Goal: Task Accomplishment & Management: Use online tool/utility

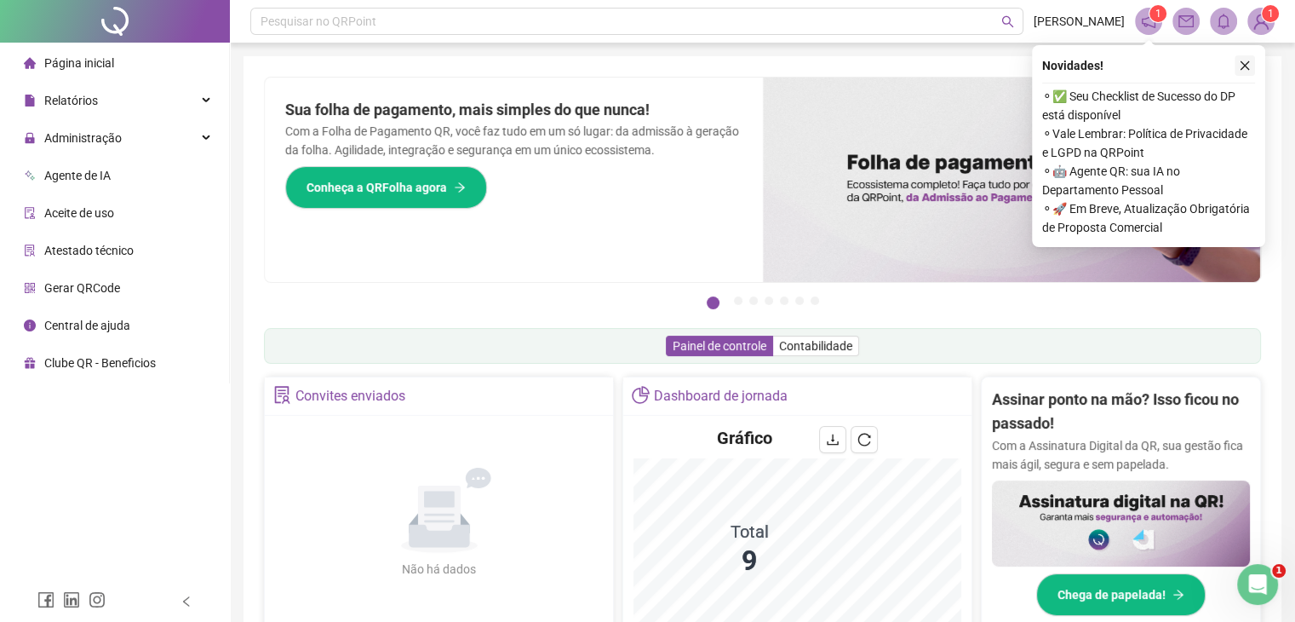
click at [1247, 66] on icon "close" at bounding box center [1245, 66] width 12 height 12
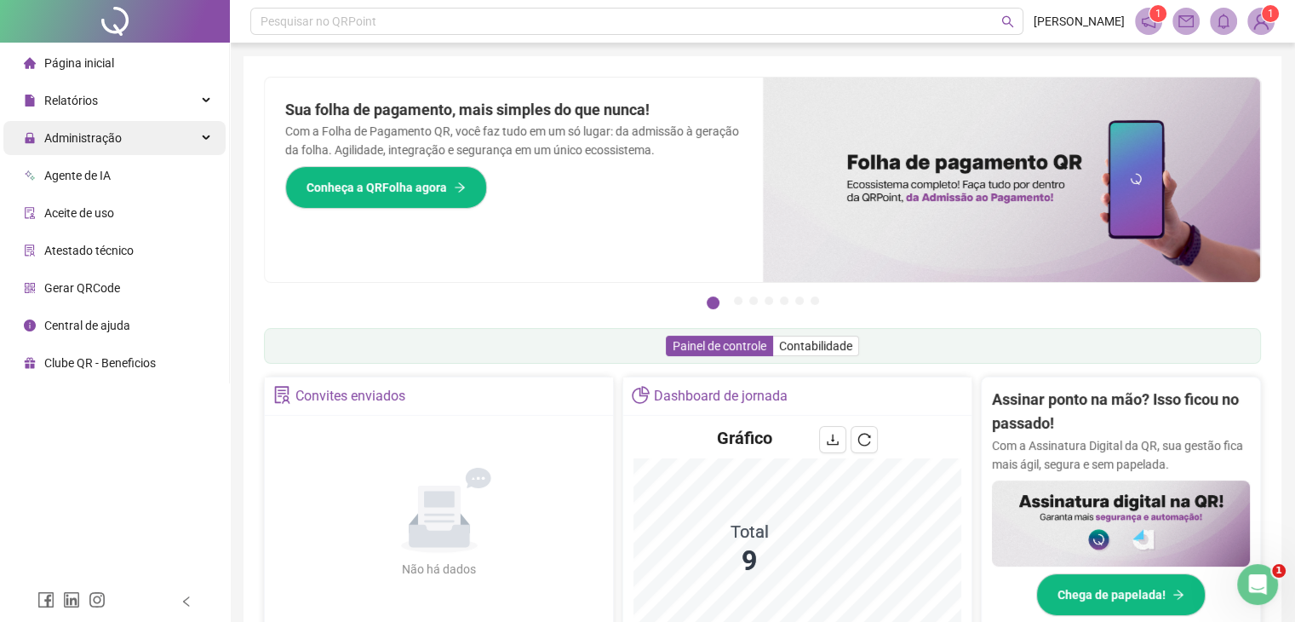
click at [191, 144] on div "Administração" at bounding box center [114, 138] width 222 height 34
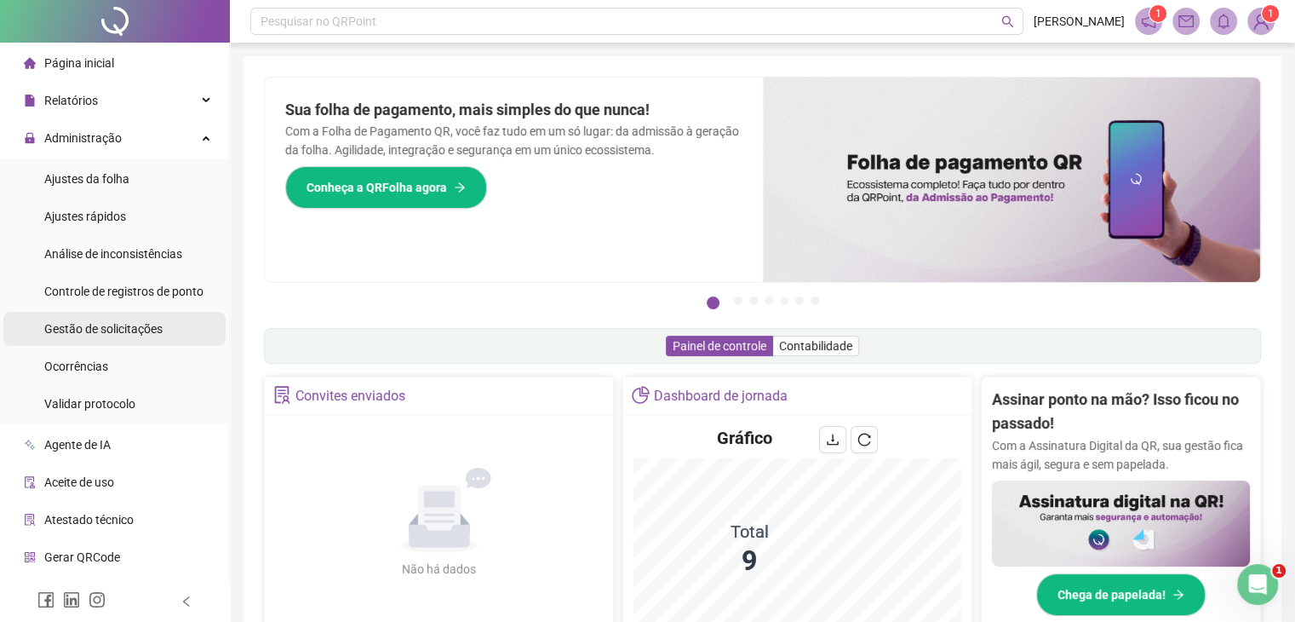
drag, startPoint x: 119, startPoint y: 329, endPoint x: 116, endPoint y: 318, distance: 10.8
click at [116, 319] on div "Gestão de solicitações" at bounding box center [103, 329] width 118 height 34
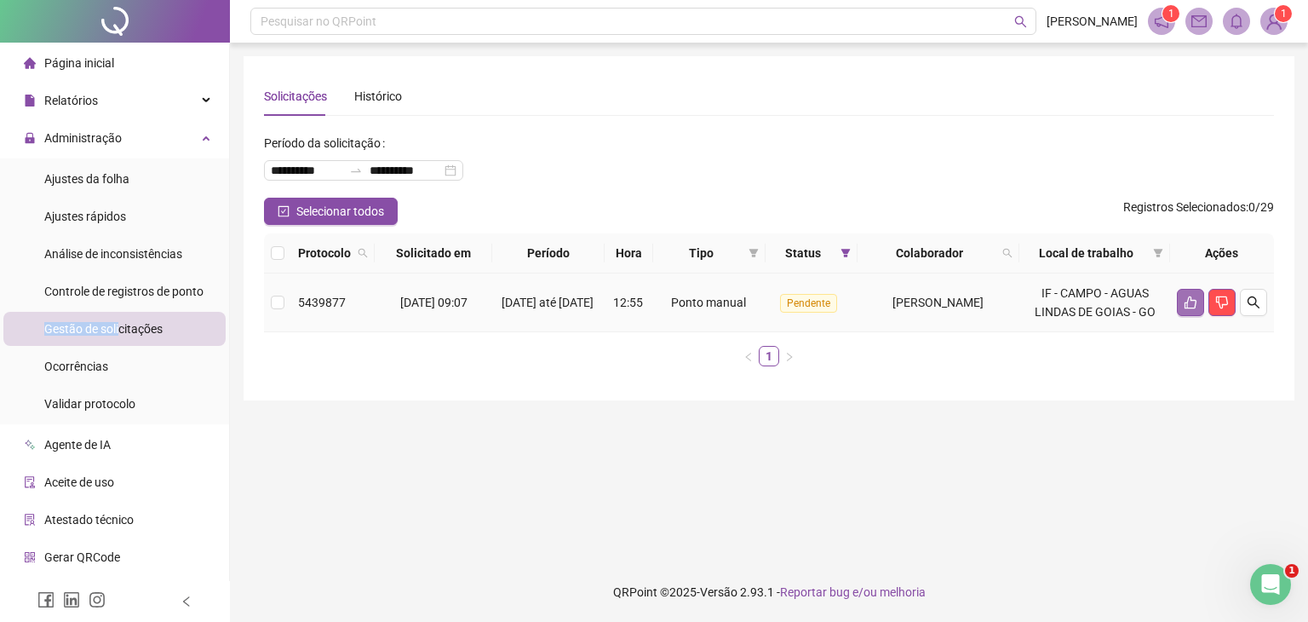
click at [1189, 302] on icon "like" at bounding box center [1191, 302] width 14 height 14
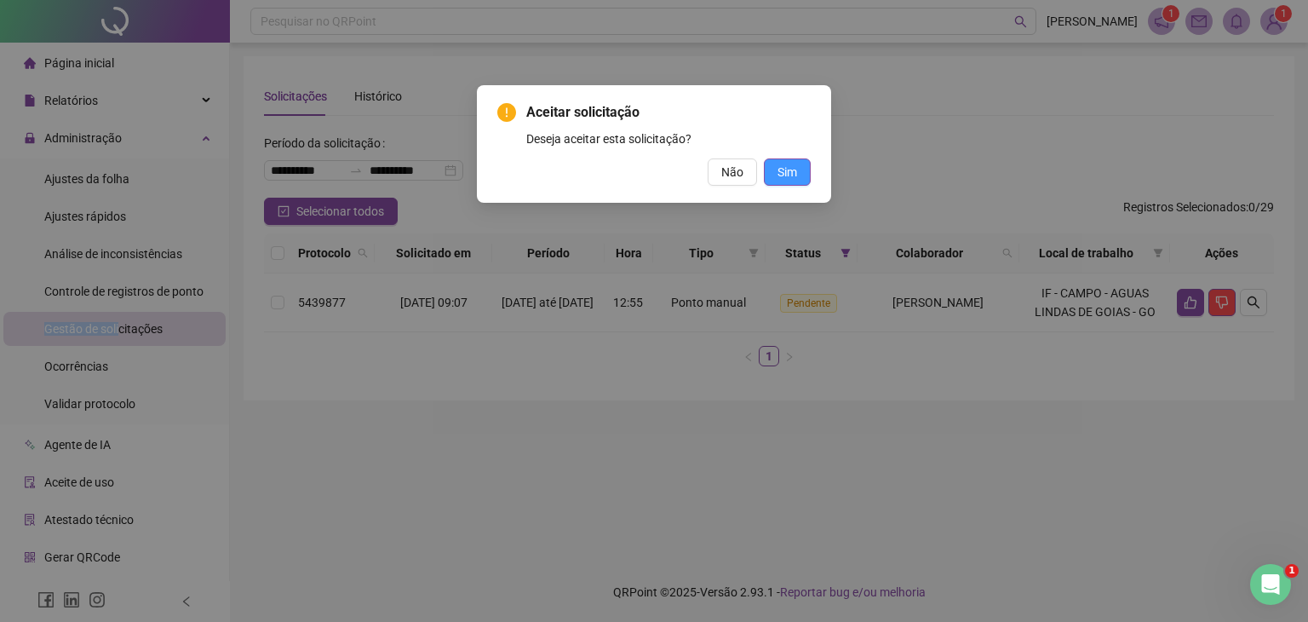
click at [794, 163] on span "Sim" at bounding box center [787, 172] width 20 height 19
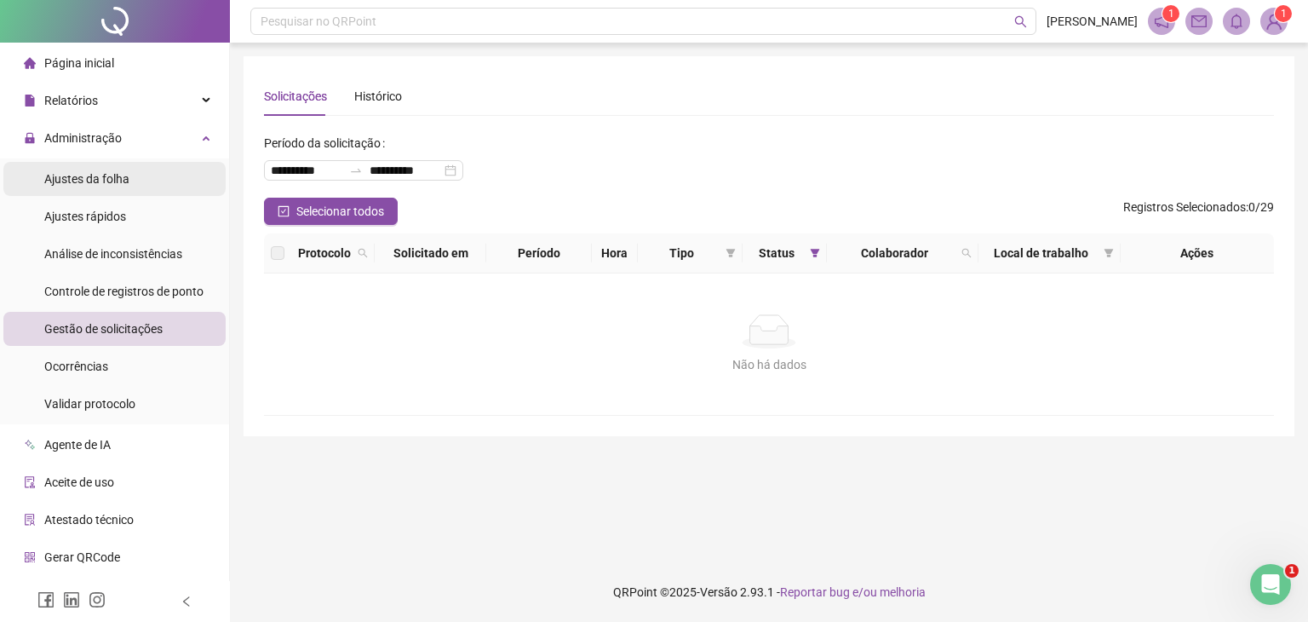
click at [138, 175] on li "Ajustes da folha" at bounding box center [114, 179] width 222 height 34
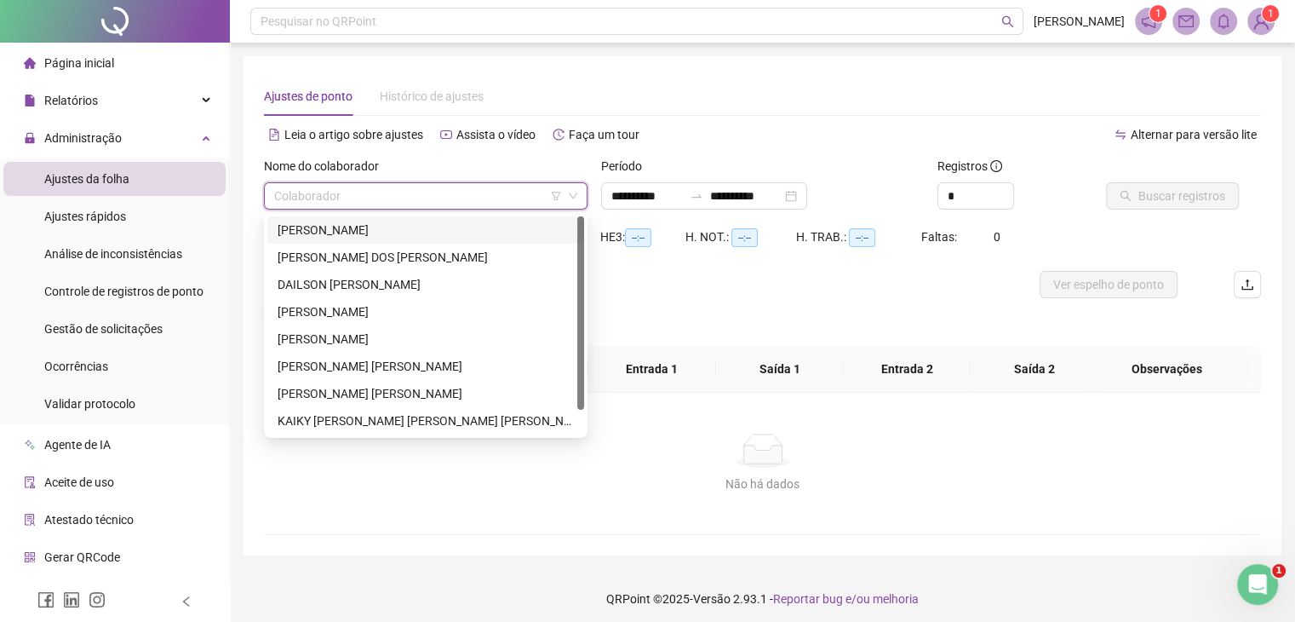
click at [354, 198] on input "search" at bounding box center [418, 196] width 288 height 26
click at [354, 341] on div "[PERSON_NAME]" at bounding box center [426, 339] width 296 height 19
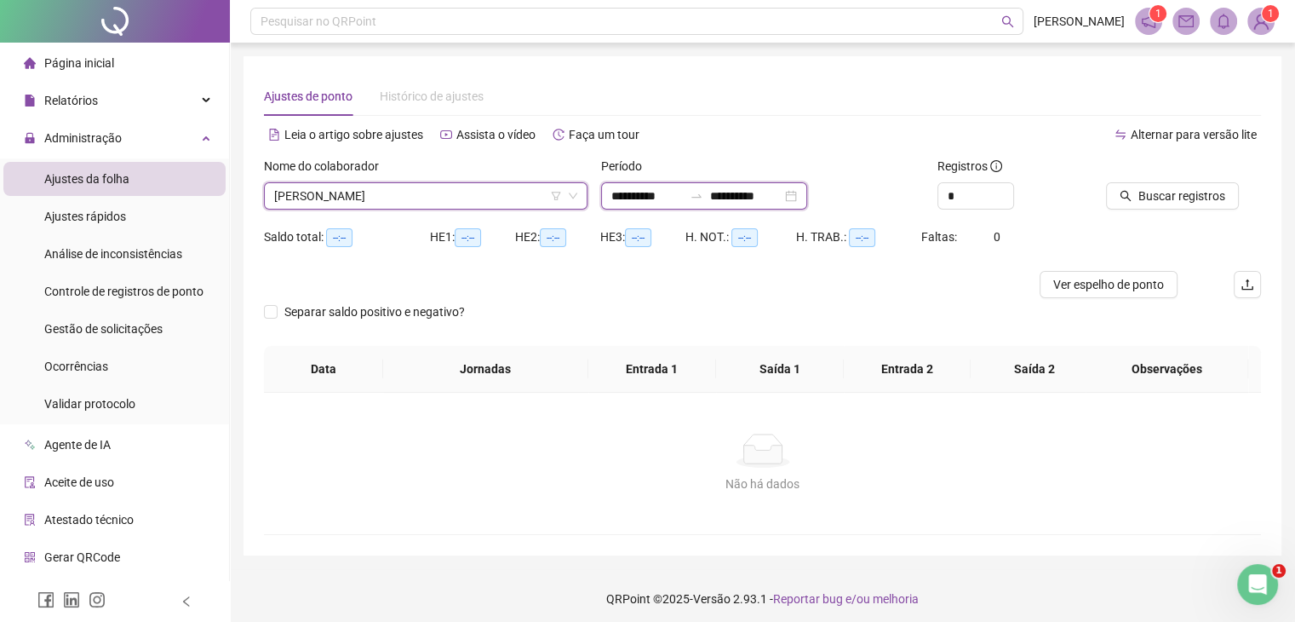
click at [645, 196] on input "**********" at bounding box center [647, 195] width 72 height 19
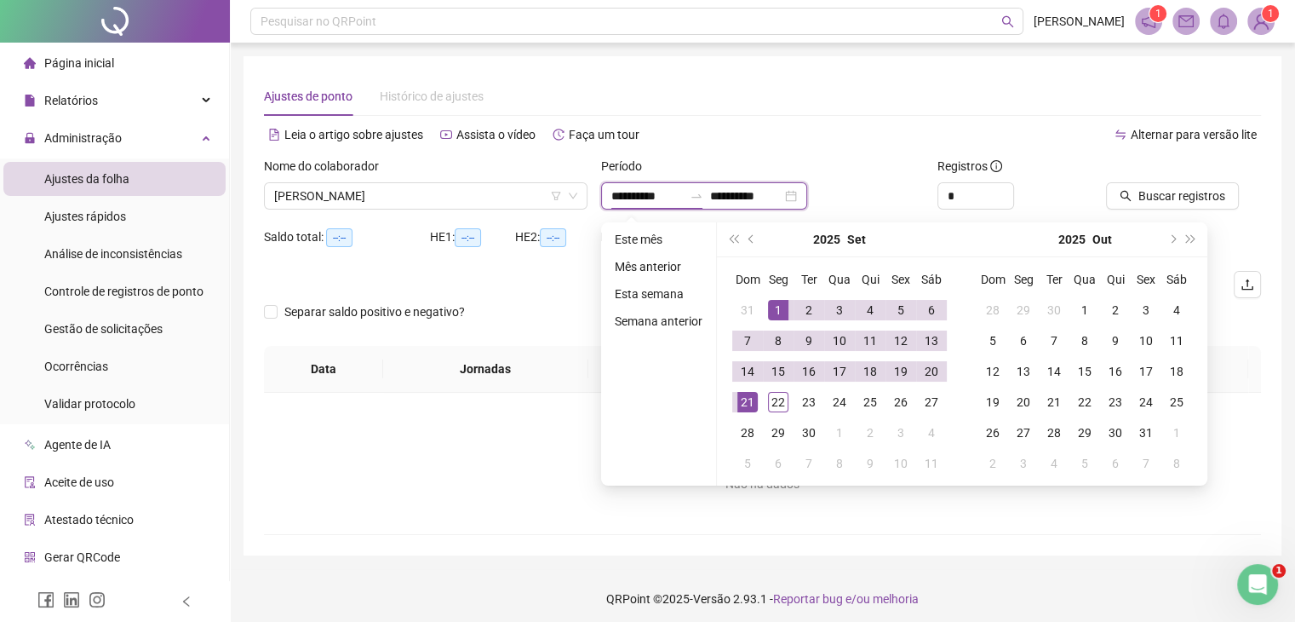
type input "**********"
click at [752, 241] on span "prev-year" at bounding box center [752, 239] width 9 height 9
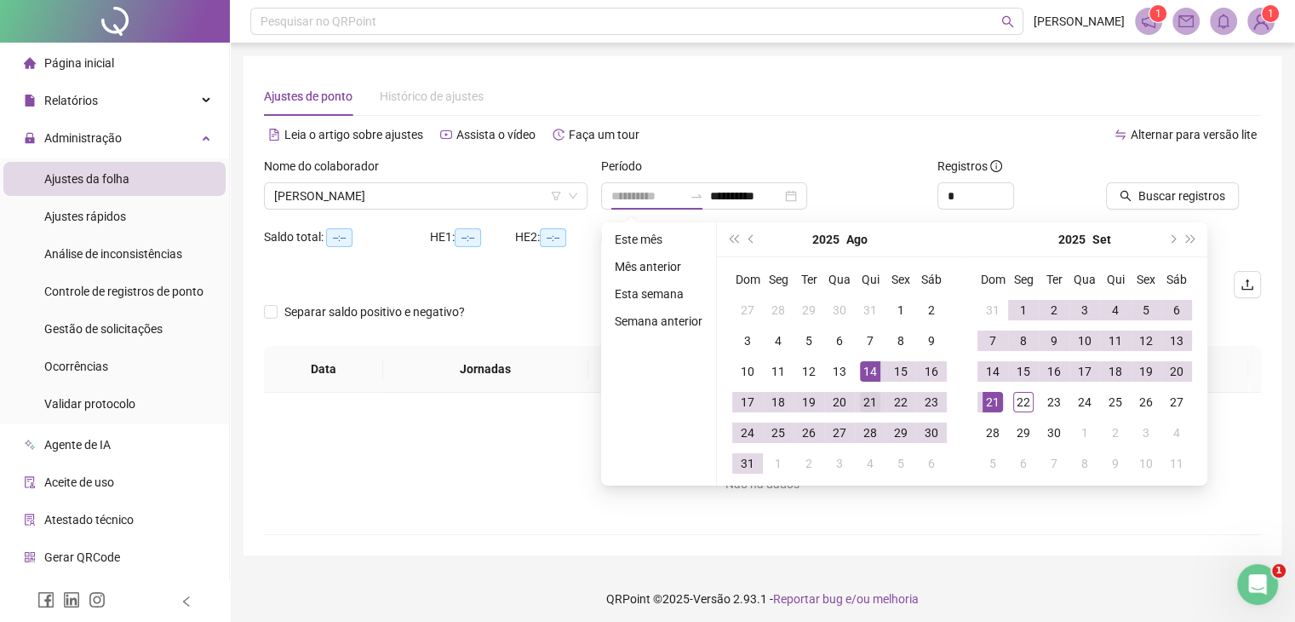
type input "**********"
click at [869, 403] on div "21" at bounding box center [870, 402] width 20 height 20
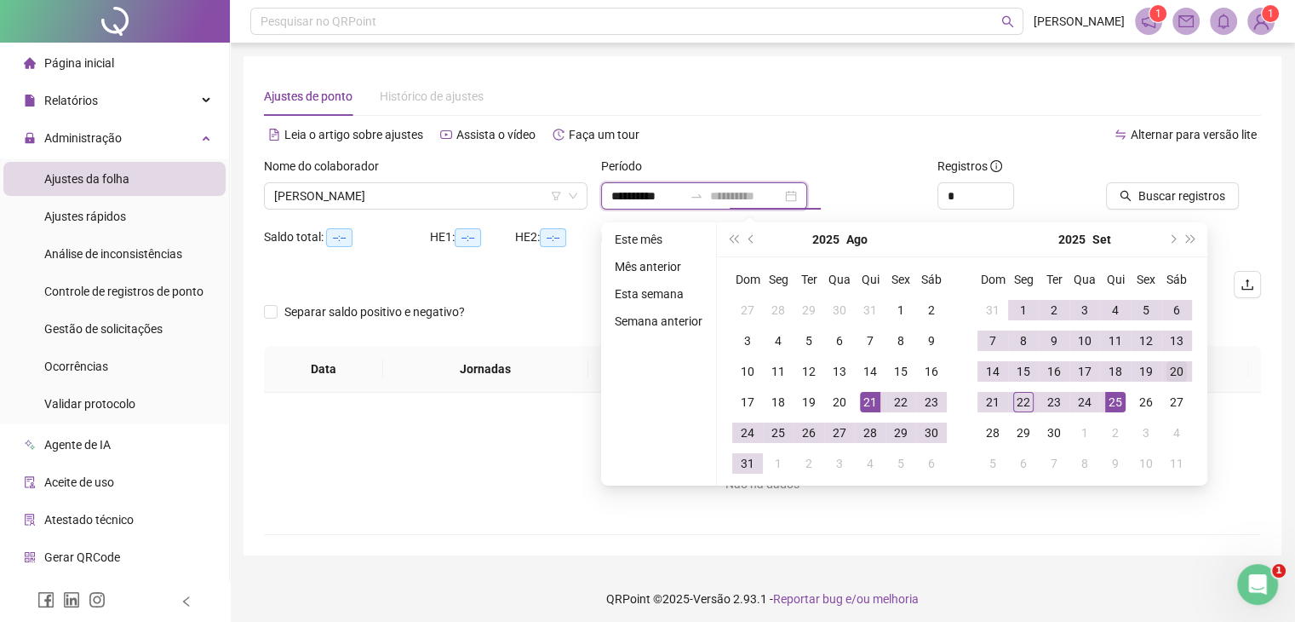
type input "**********"
click at [1180, 375] on div "20" at bounding box center [1177, 371] width 20 height 20
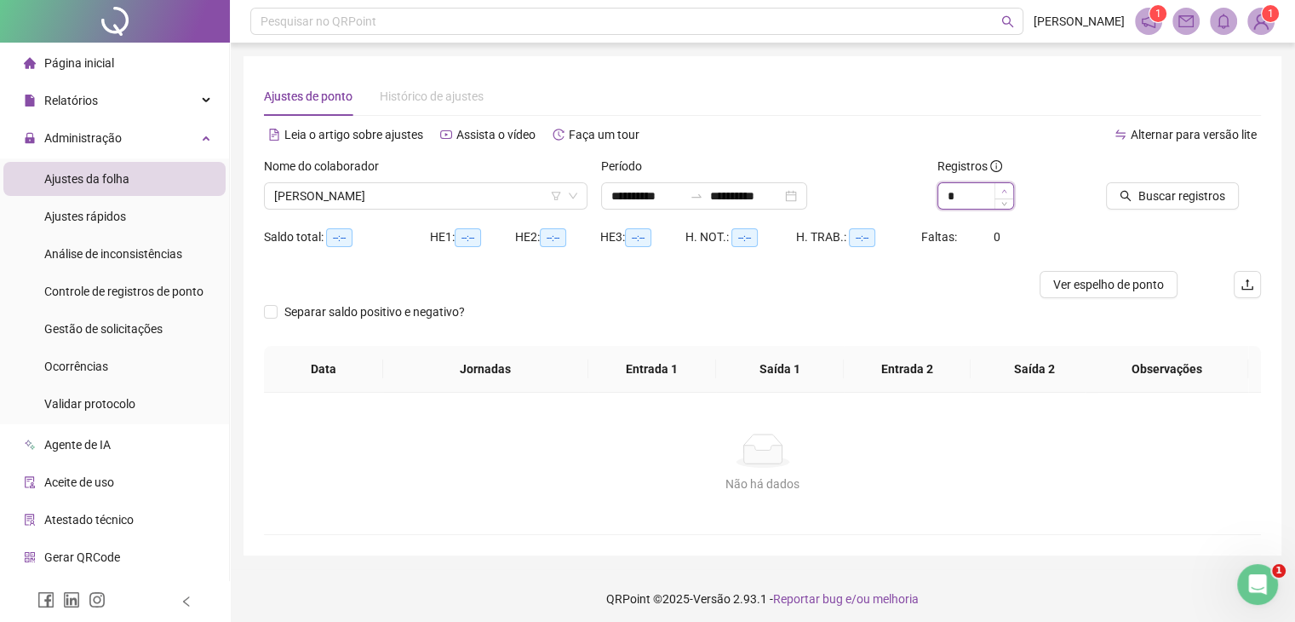
type input "*"
click at [999, 185] on span "Increase Value" at bounding box center [1004, 190] width 19 height 15
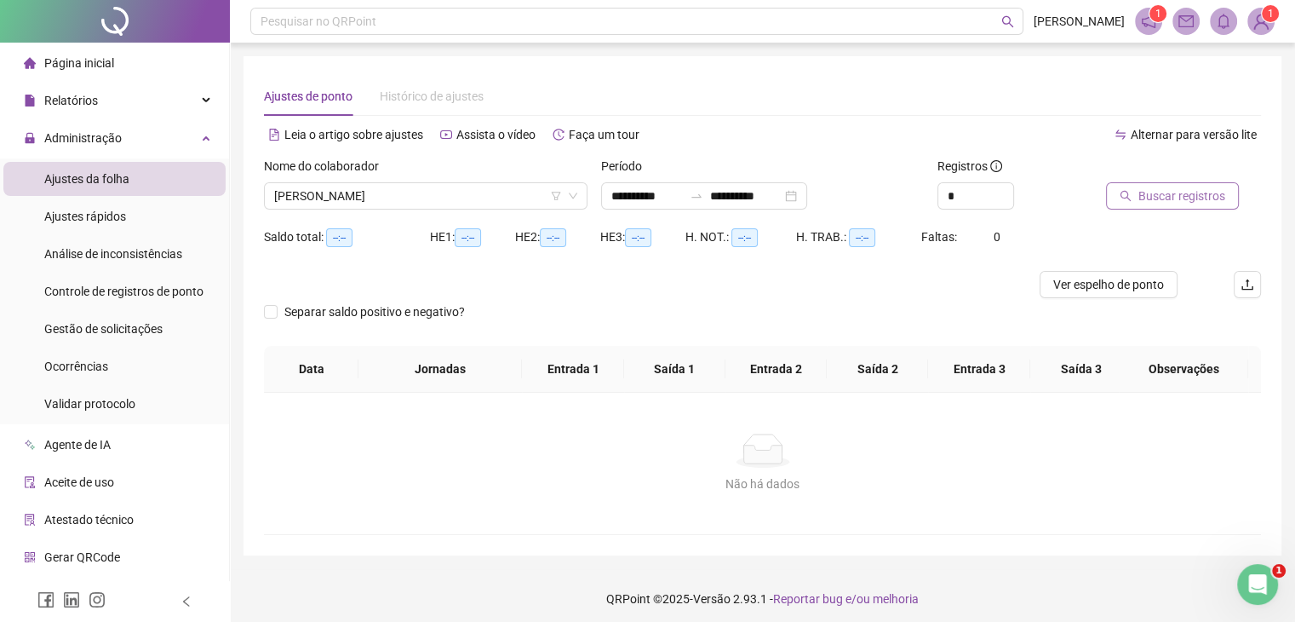
click at [1172, 198] on span "Buscar registros" at bounding box center [1181, 195] width 87 height 19
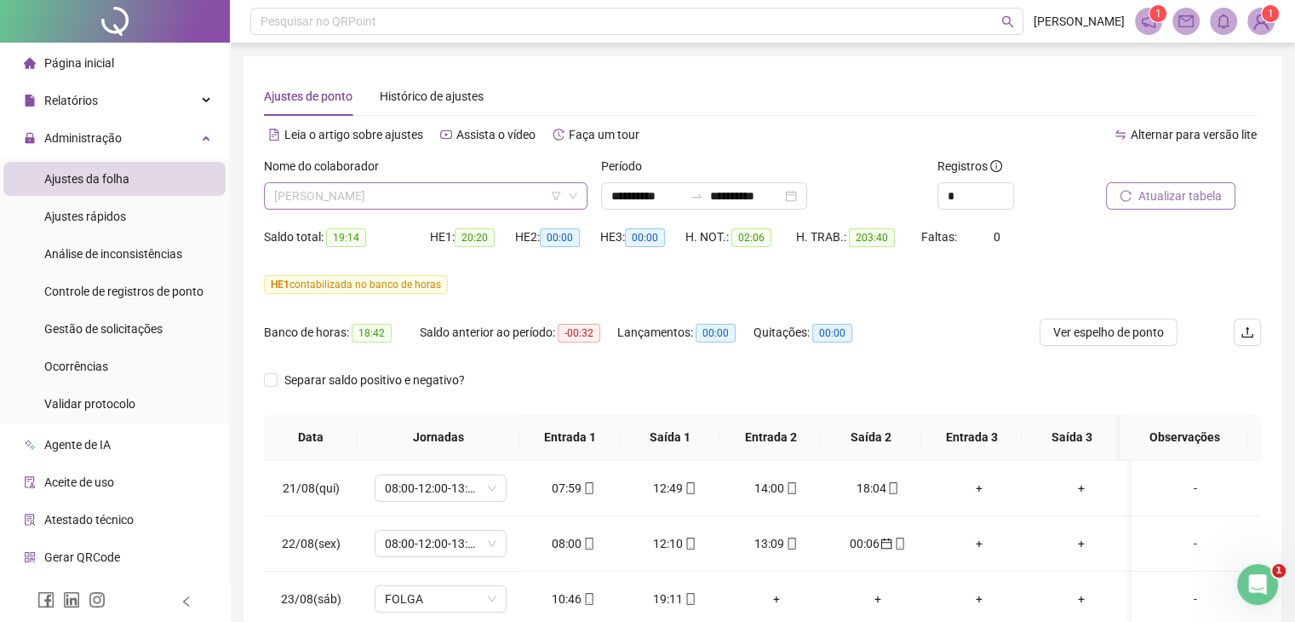
click at [385, 198] on span "[PERSON_NAME]" at bounding box center [425, 196] width 303 height 26
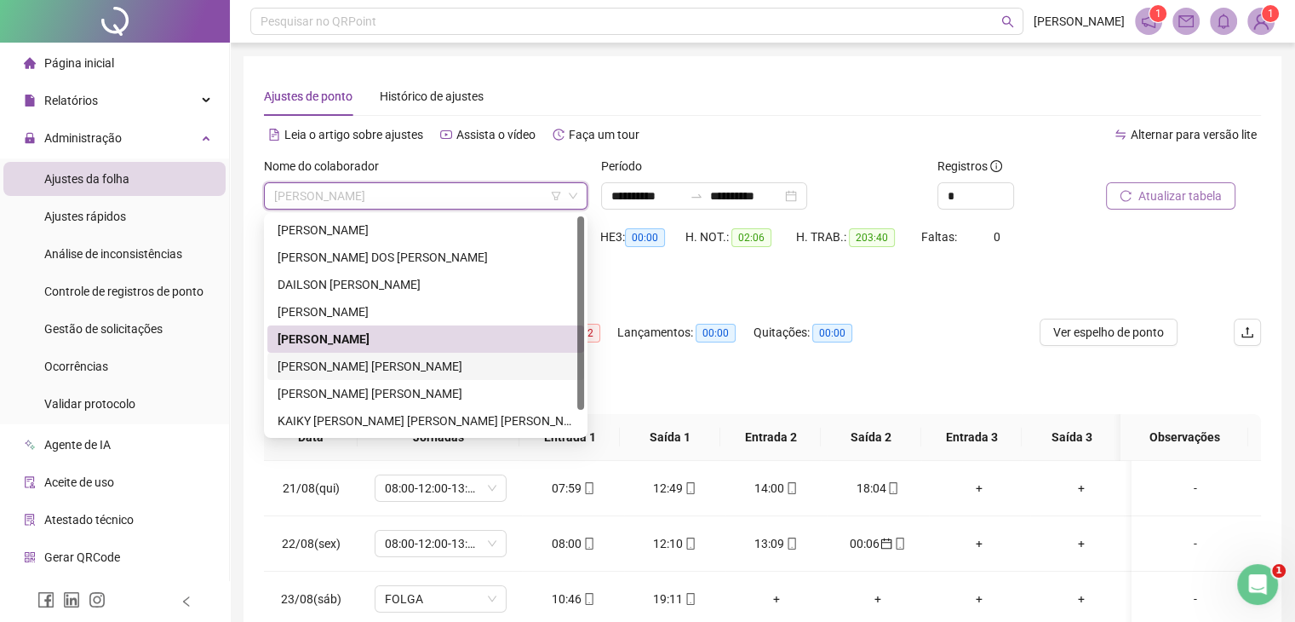
click at [371, 362] on div "[PERSON_NAME] [PERSON_NAME]" at bounding box center [426, 366] width 296 height 19
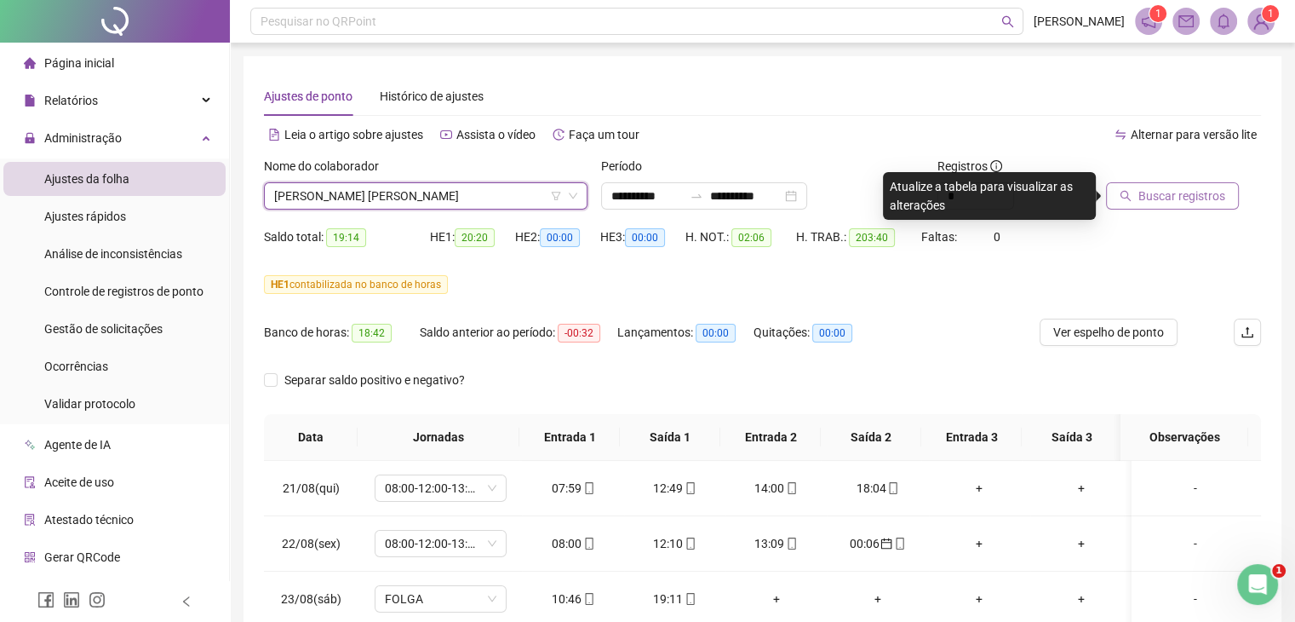
click at [1184, 193] on span "Buscar registros" at bounding box center [1181, 195] width 87 height 19
